Goal: Task Accomplishment & Management: Manage account settings

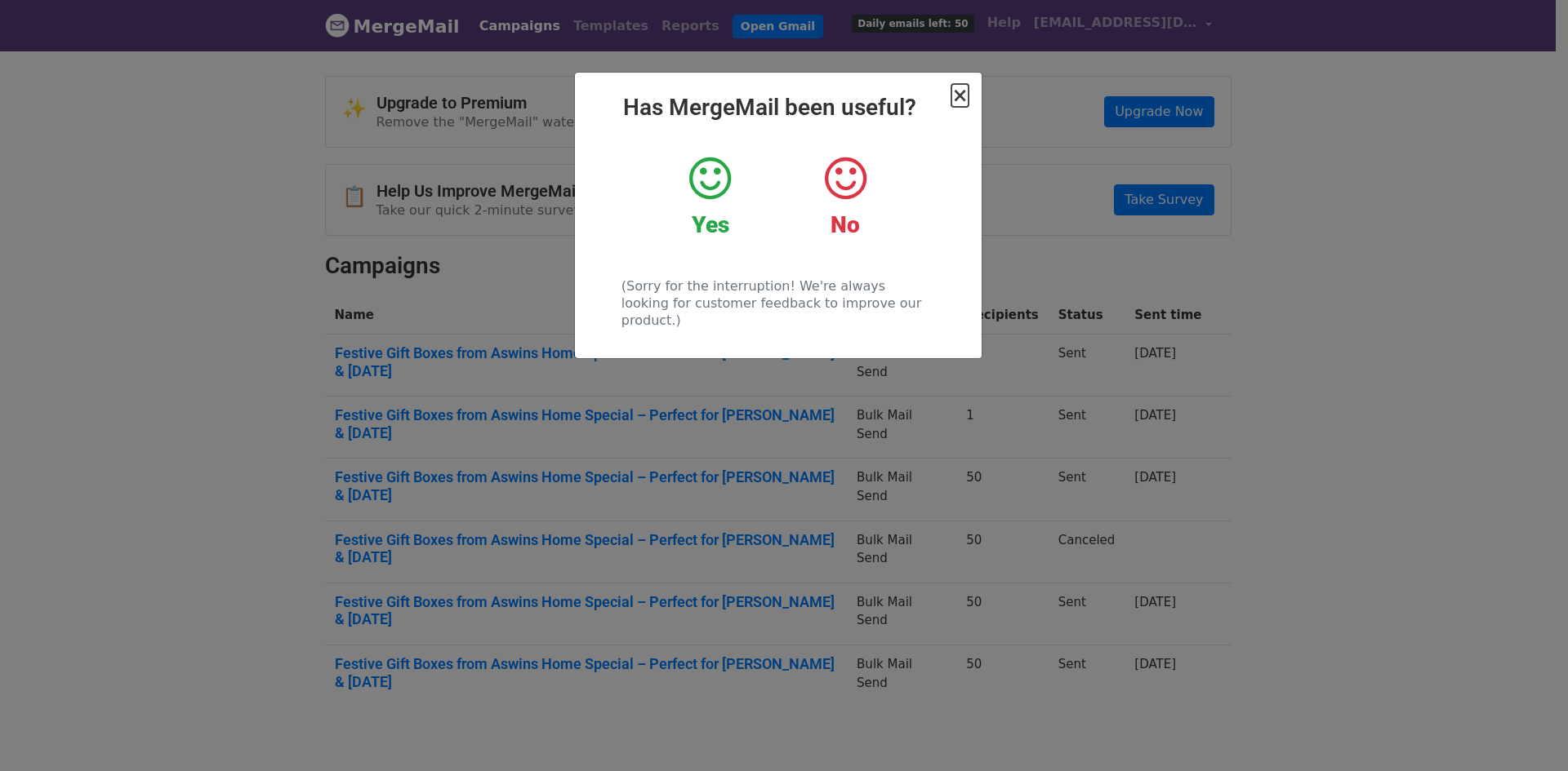
click at [959, 94] on span "×" at bounding box center [959, 95] width 16 height 23
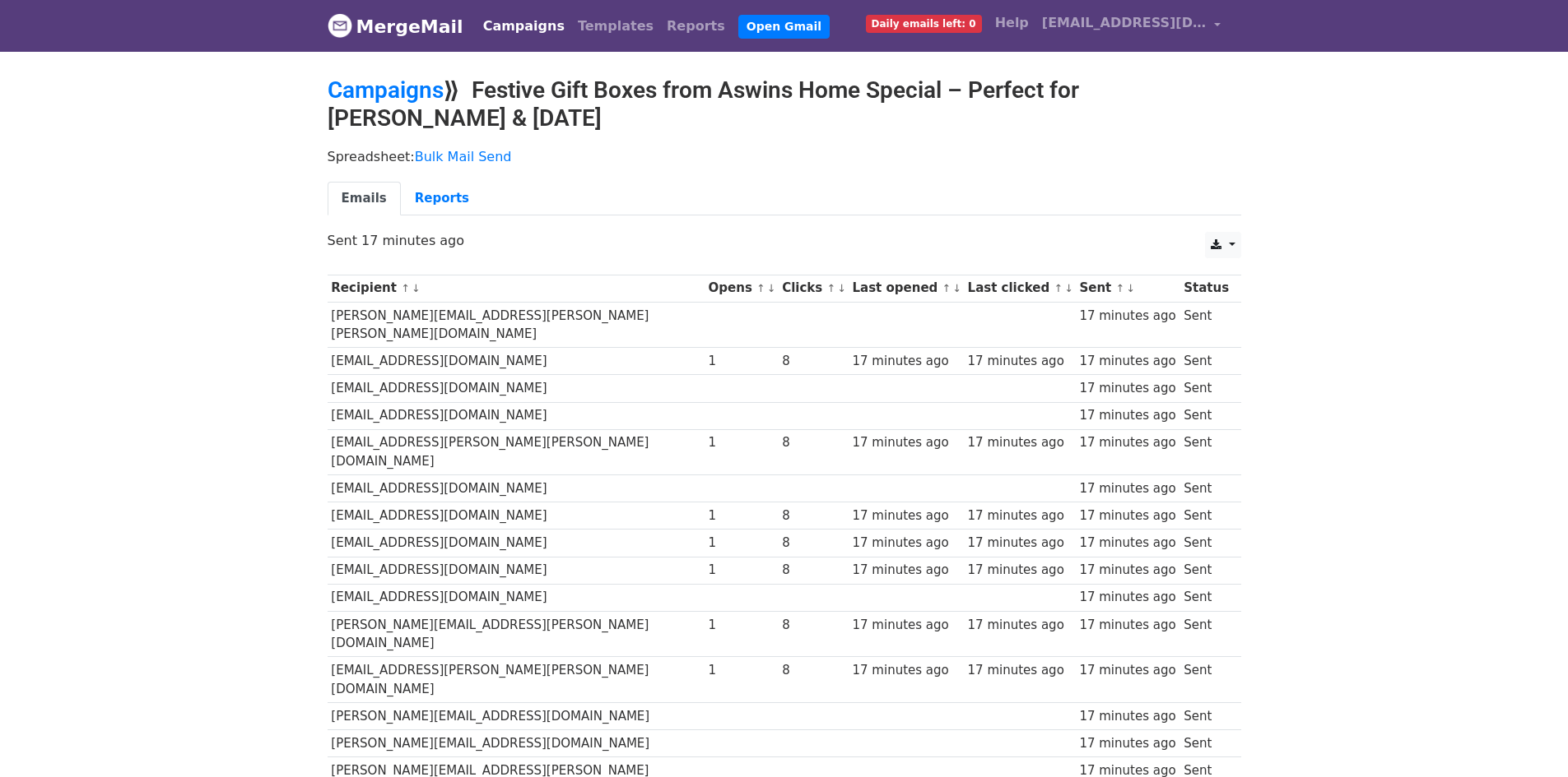
click at [506, 31] on link "Campaigns" at bounding box center [524, 26] width 95 height 33
